Goal: Task Accomplishment & Management: Manage account settings

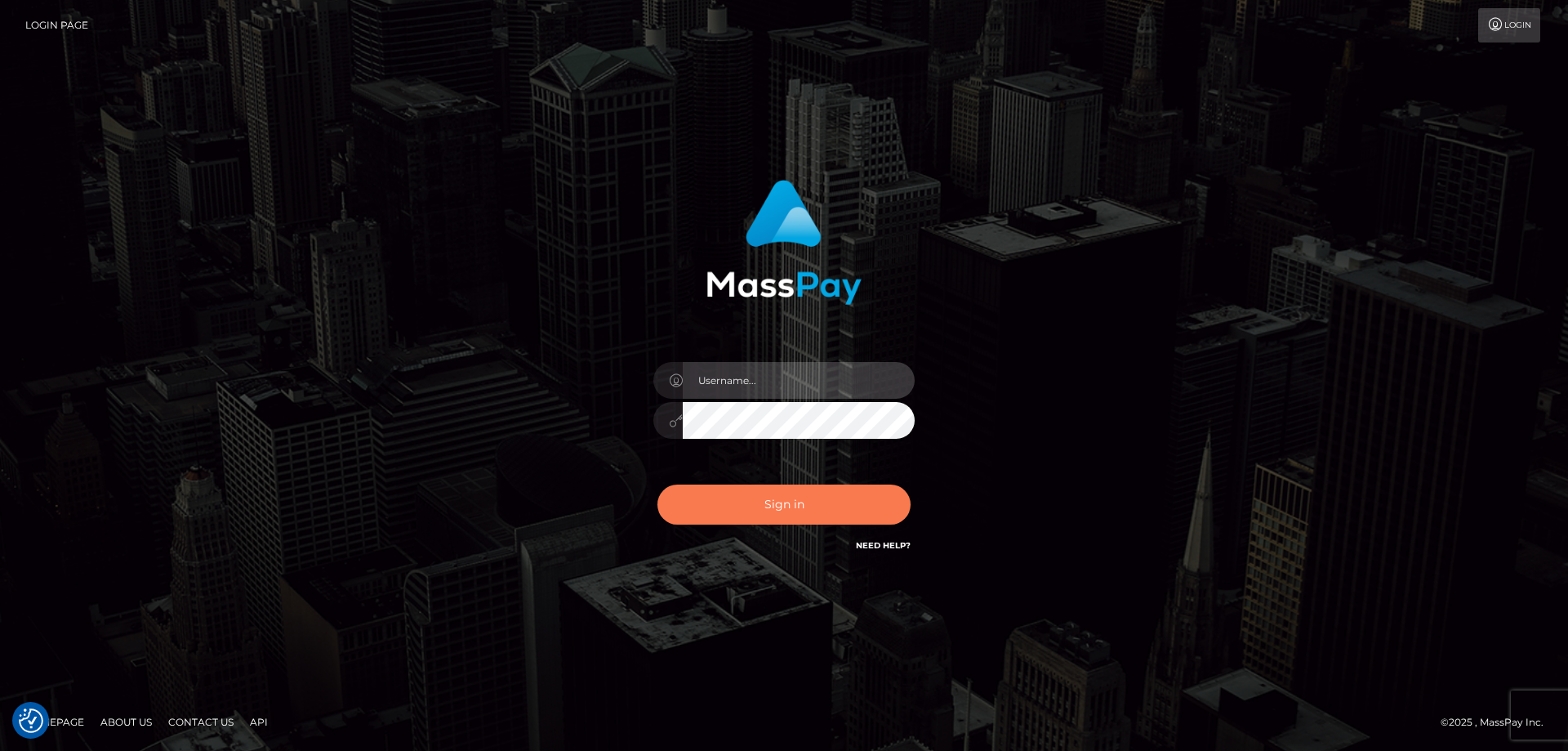
type input "[PERSON_NAME].ctfo"
click at [798, 502] on button "Sign in" at bounding box center [784, 504] width 253 height 40
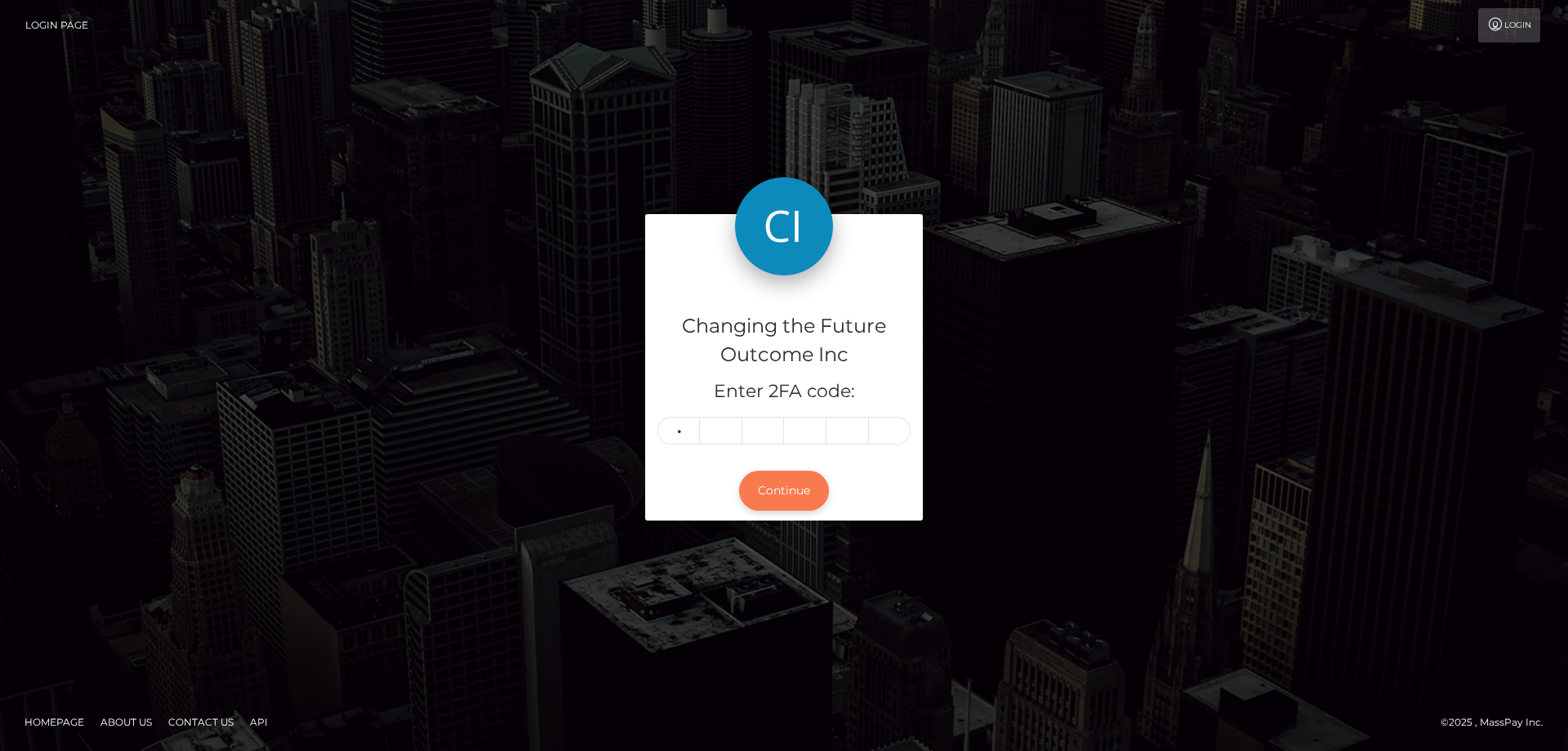
type input "4"
type input "5"
type input "6"
type input "9"
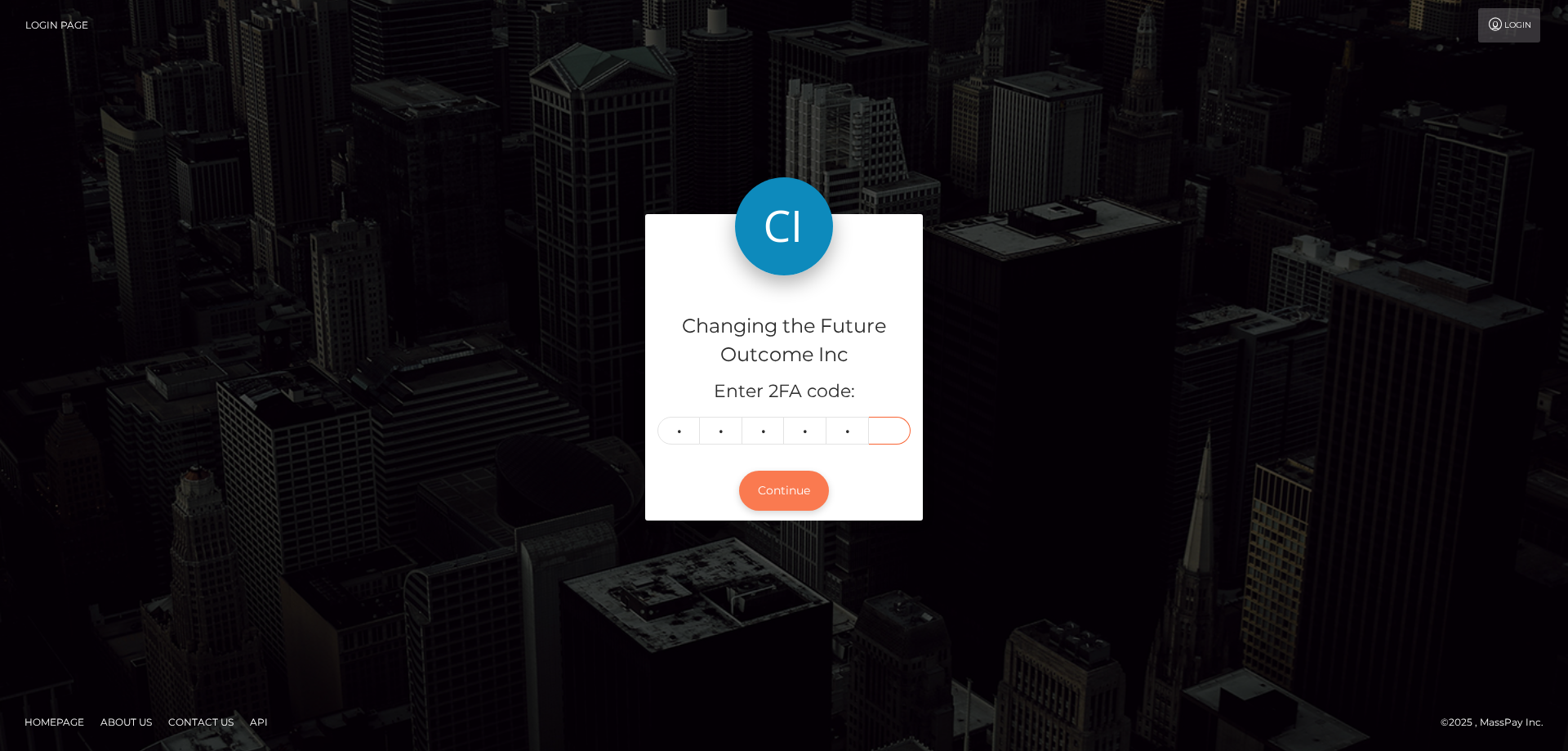
type input "8"
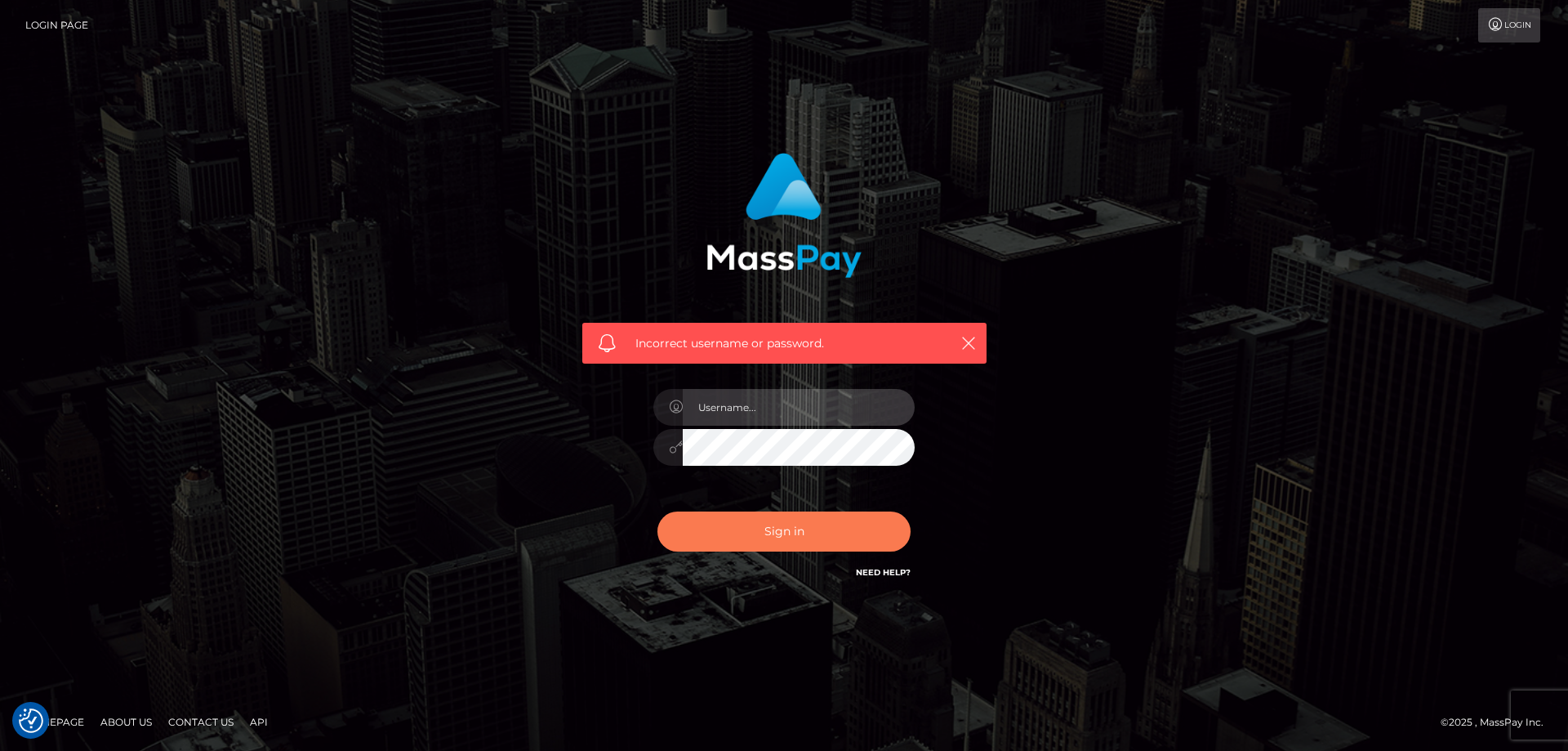
type input "angie.ctfo"
click at [776, 520] on button "Sign in" at bounding box center [784, 532] width 253 height 40
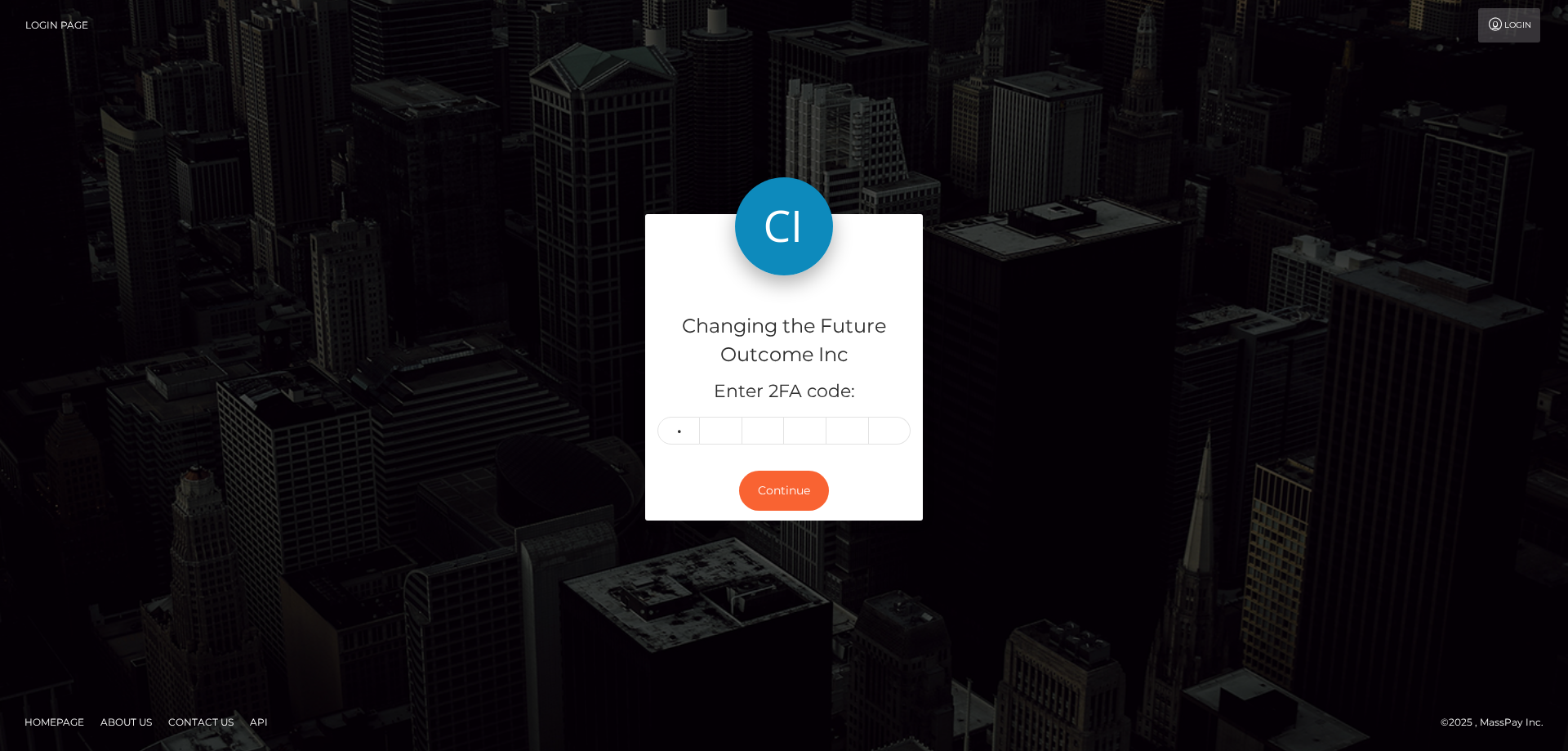
type input "4"
type input "5"
type input "4"
type input "6"
type input "9"
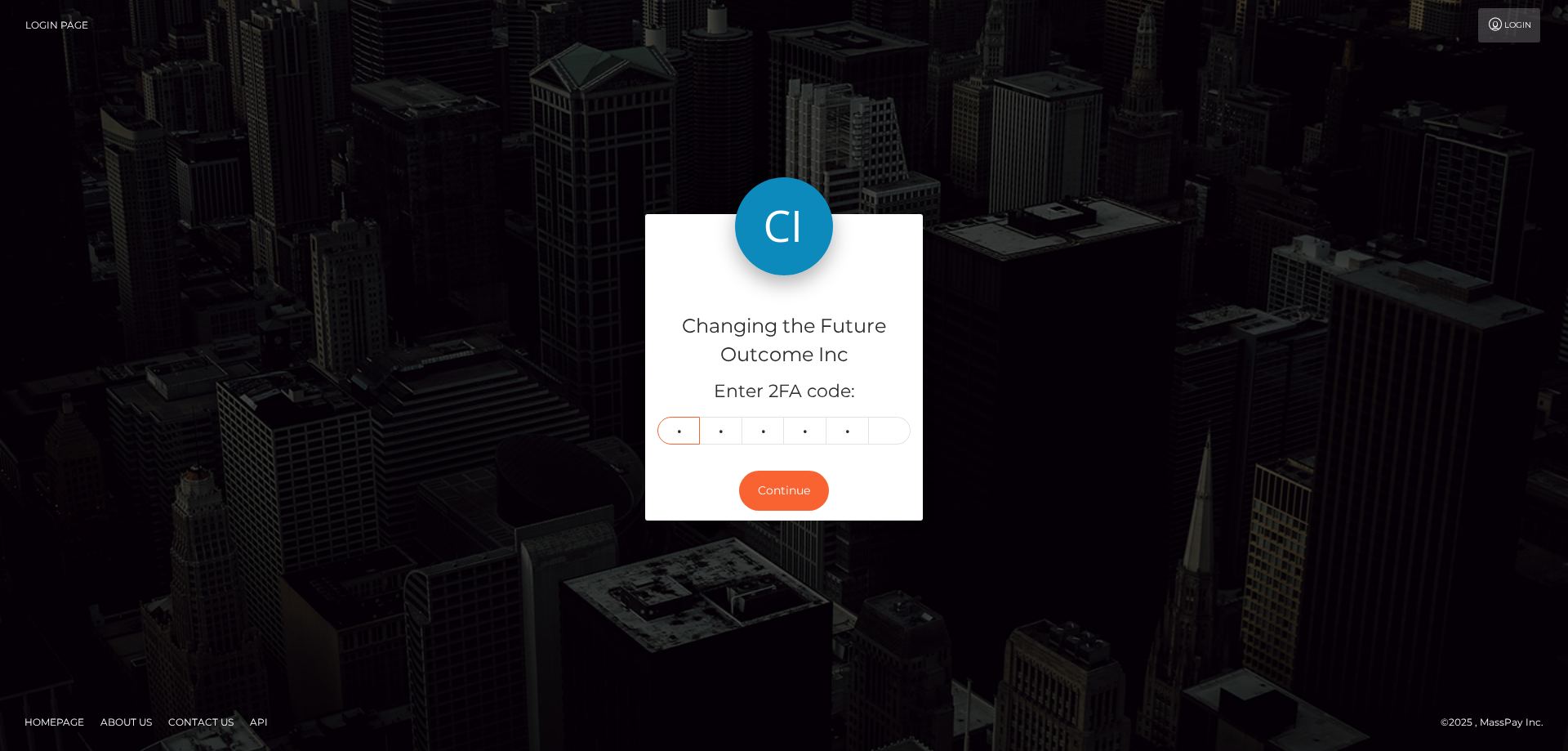
click at [690, 433] on input "4" at bounding box center [679, 430] width 42 height 27
type input "8"
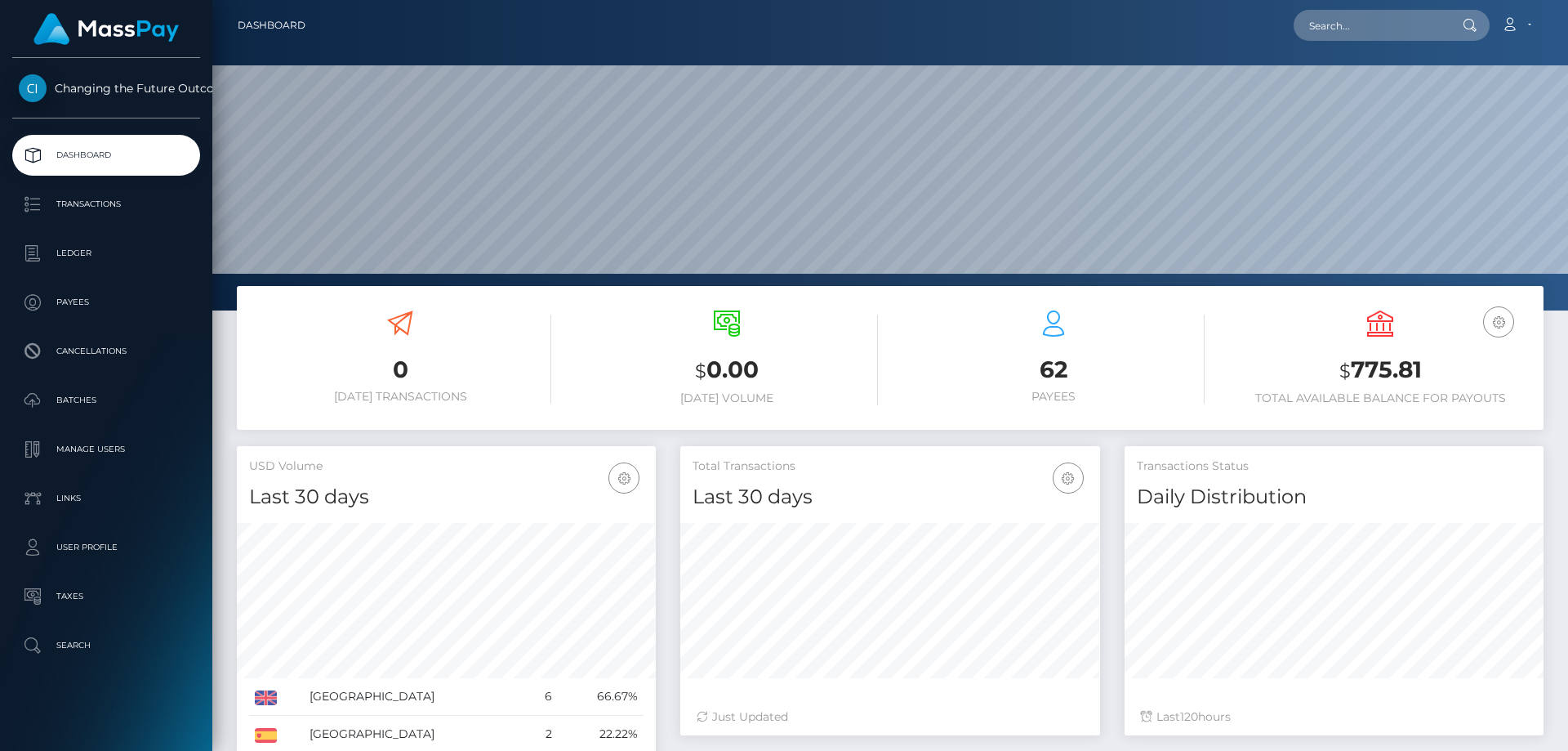
scroll to position [290, 419]
click at [73, 251] on p "Ledger" at bounding box center [106, 253] width 175 height 25
